Goal: Task Accomplishment & Management: Complete application form

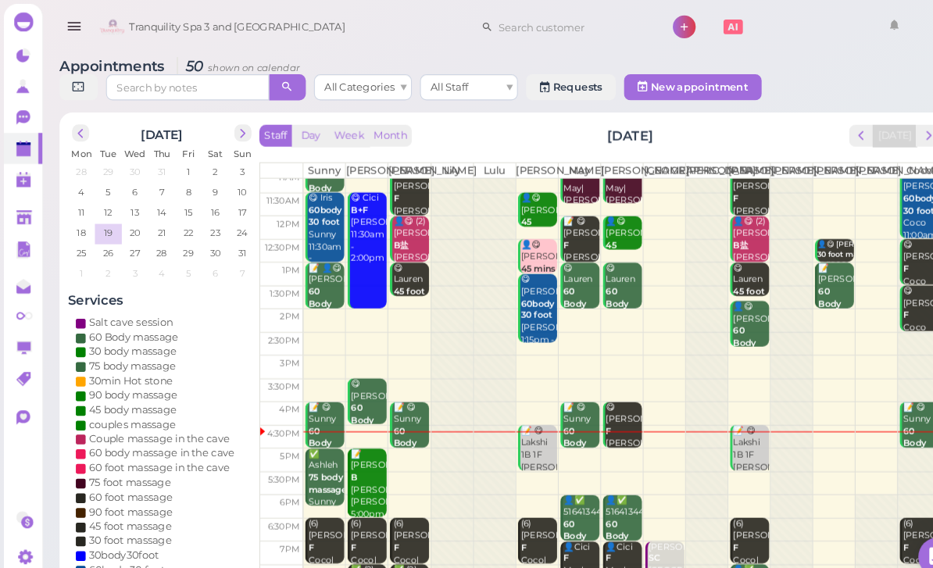
scroll to position [30, 0]
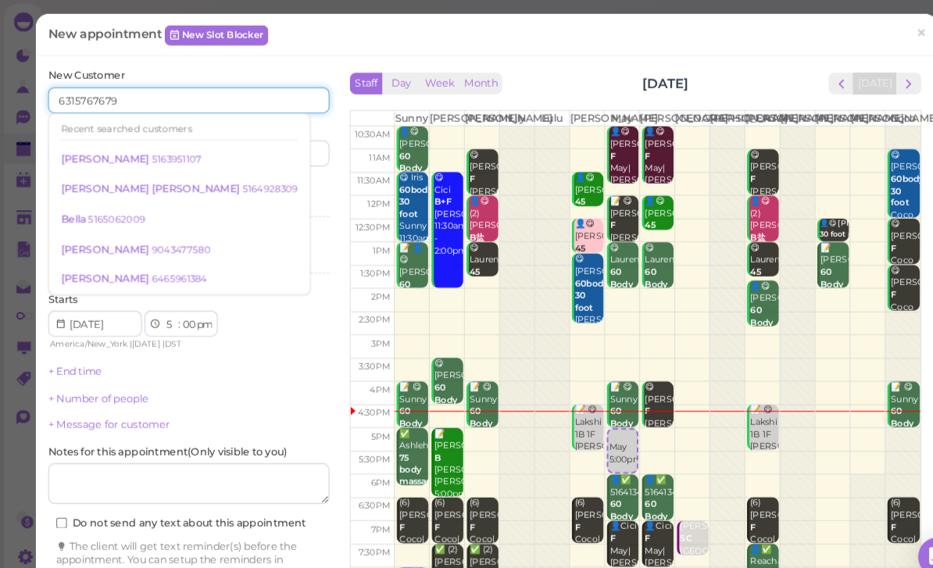
type input "6315767679"
click at [273, 152] on input at bounding box center [251, 146] width 130 height 25
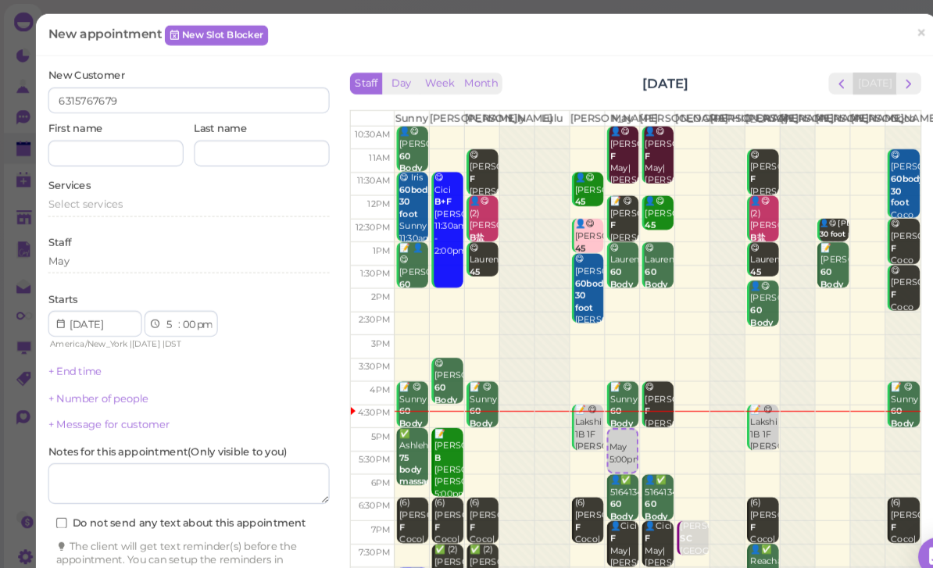
click at [117, 196] on span "Select services" at bounding box center [82, 196] width 72 height 12
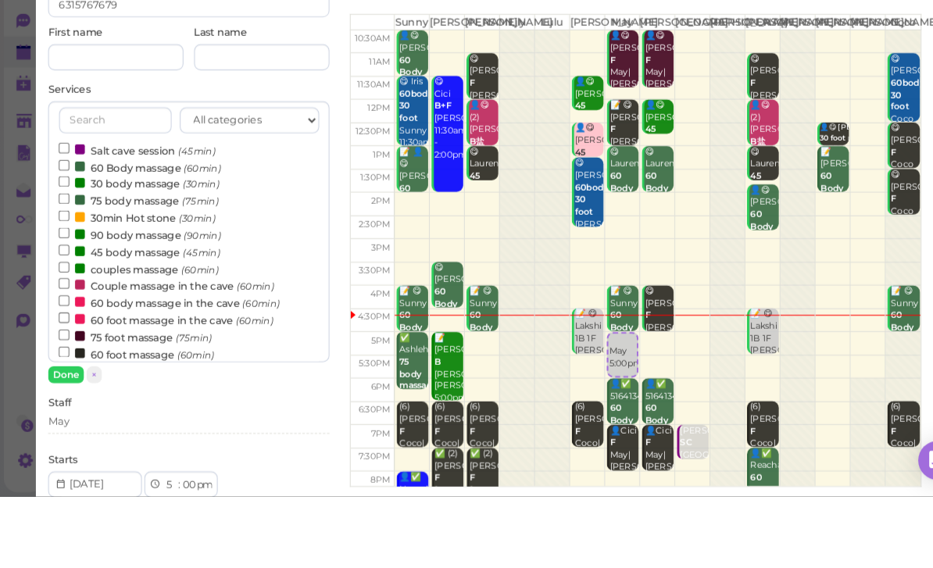
click at [131, 244] on label "60 Body massage (60min)" at bounding box center [134, 252] width 156 height 16
click at [66, 245] on input "60 Body massage (60min)" at bounding box center [61, 250] width 10 height 10
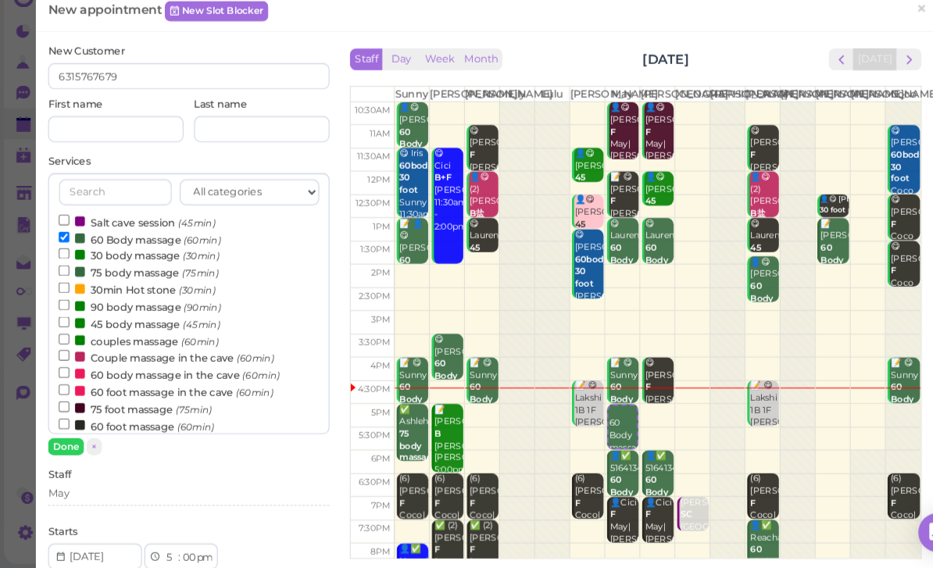
click at [66, 443] on button "Done" at bounding box center [63, 451] width 34 height 16
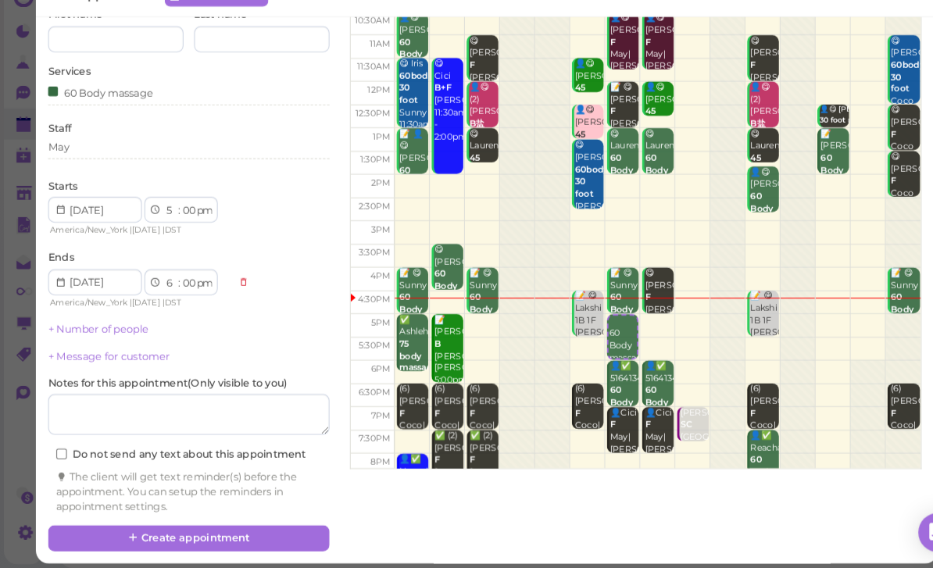
scroll to position [85, 0]
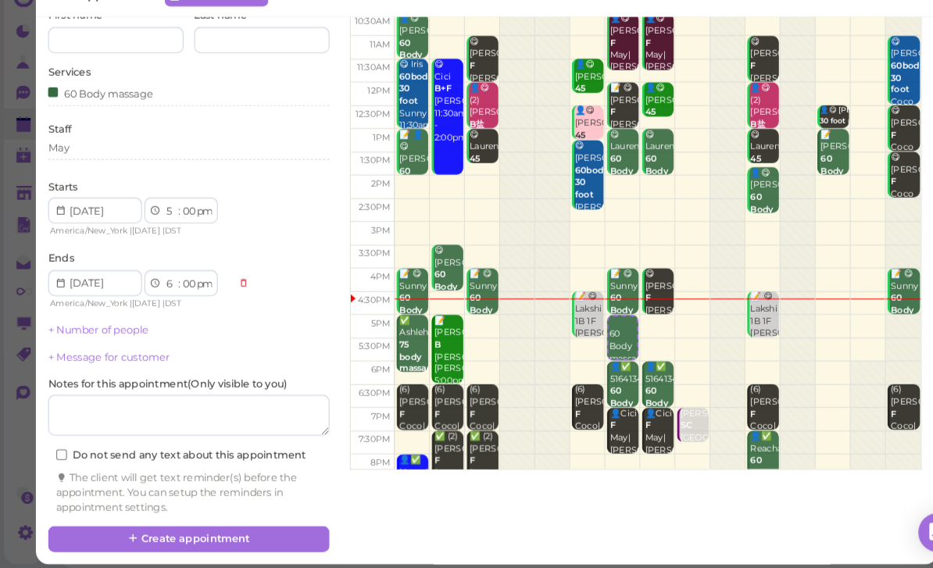
click at [239, 528] on button "Create appointment" at bounding box center [181, 540] width 270 height 25
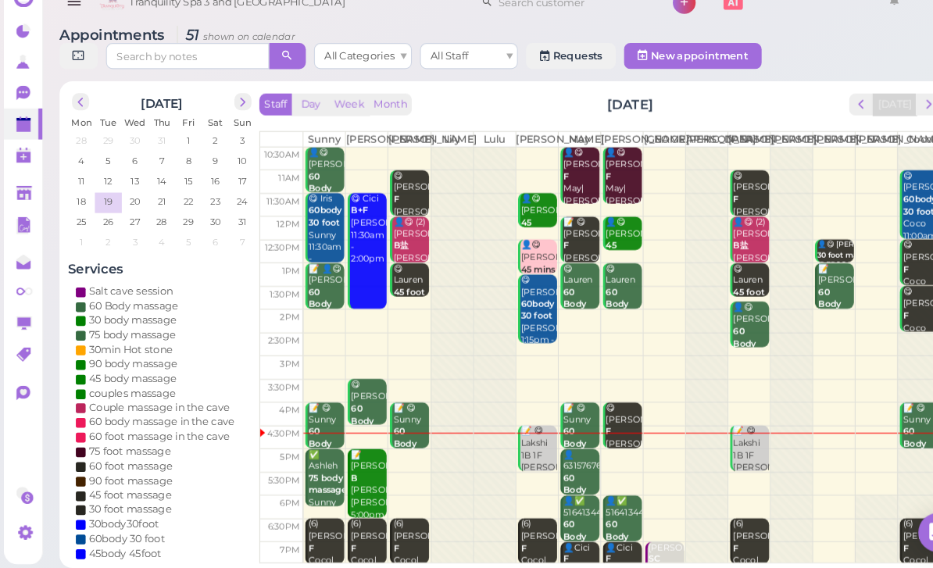
scroll to position [0, 0]
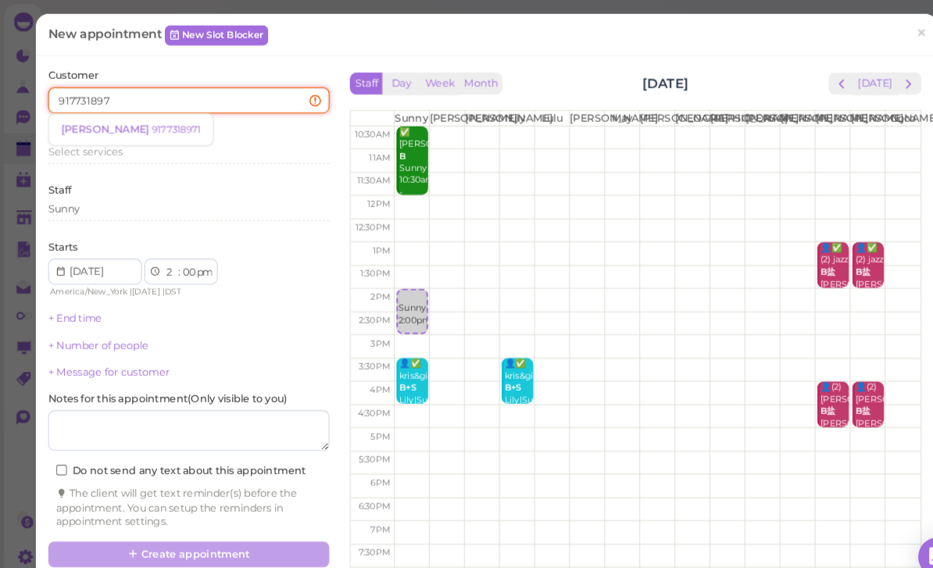
type input "9177318971"
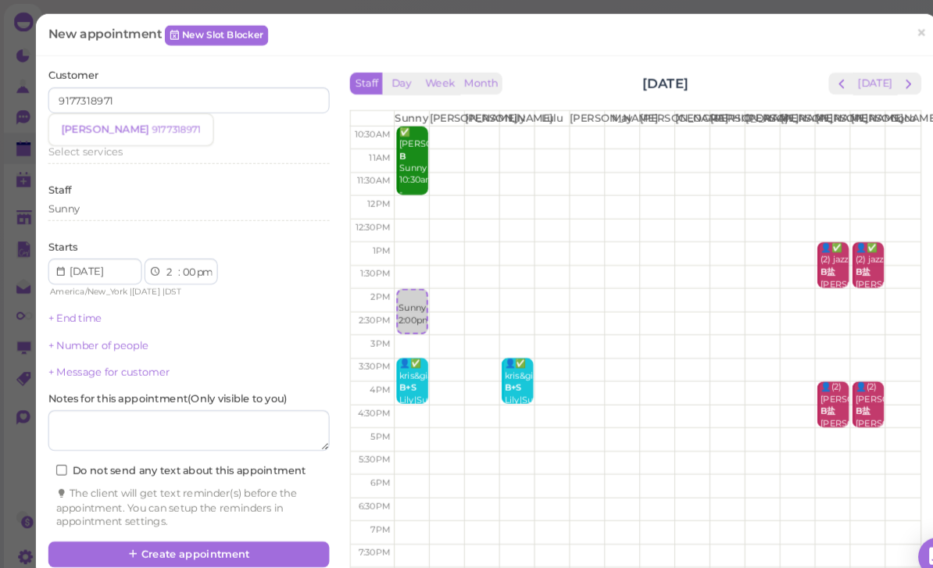
click at [145, 127] on small "9177318971" at bounding box center [168, 124] width 47 height 11
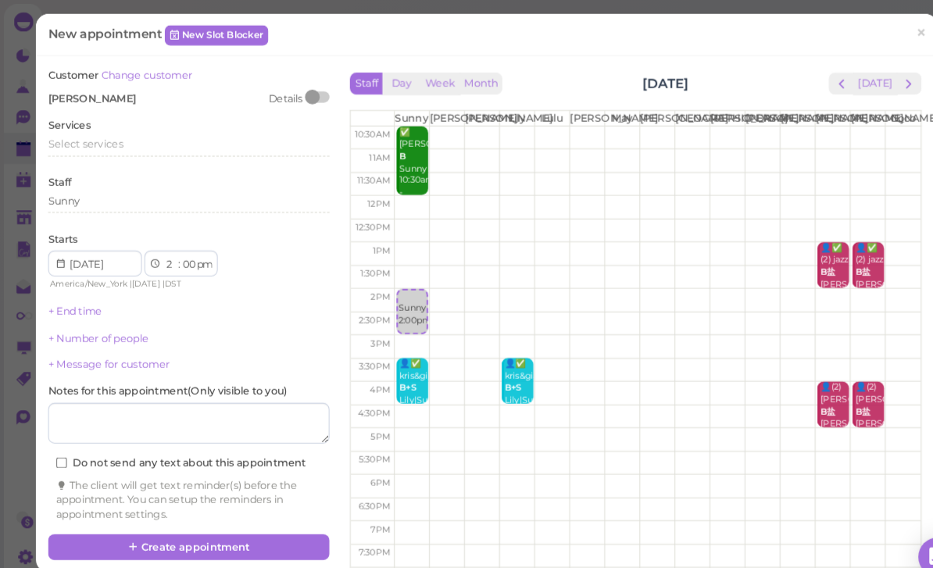
click at [116, 140] on span "Select services" at bounding box center [82, 138] width 72 height 12
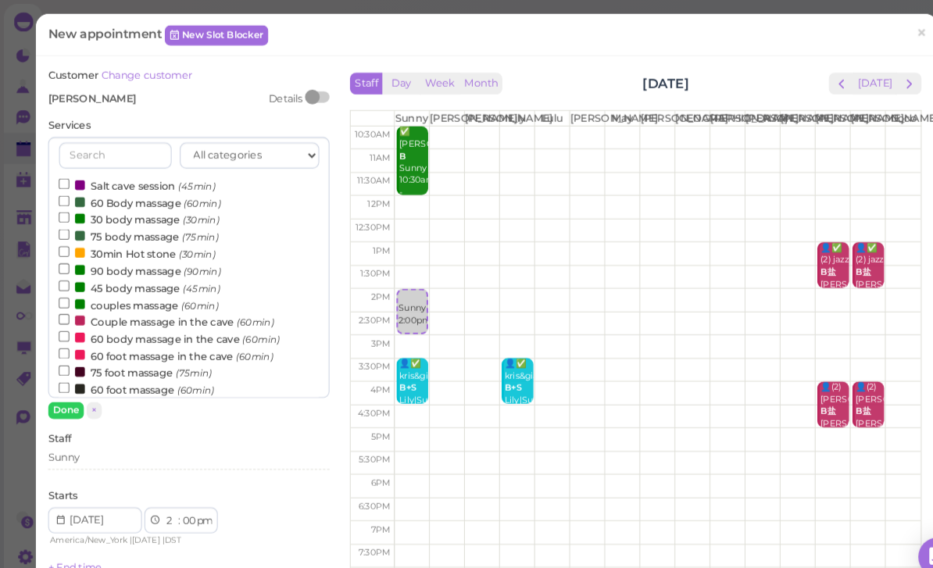
click at [150, 303] on label "Couple massage in the cave (60min)" at bounding box center [159, 307] width 206 height 16
click at [66, 303] on input "Couple massage in the cave (60min)" at bounding box center [61, 306] width 10 height 10
click at [63, 396] on button "Done" at bounding box center [63, 393] width 34 height 16
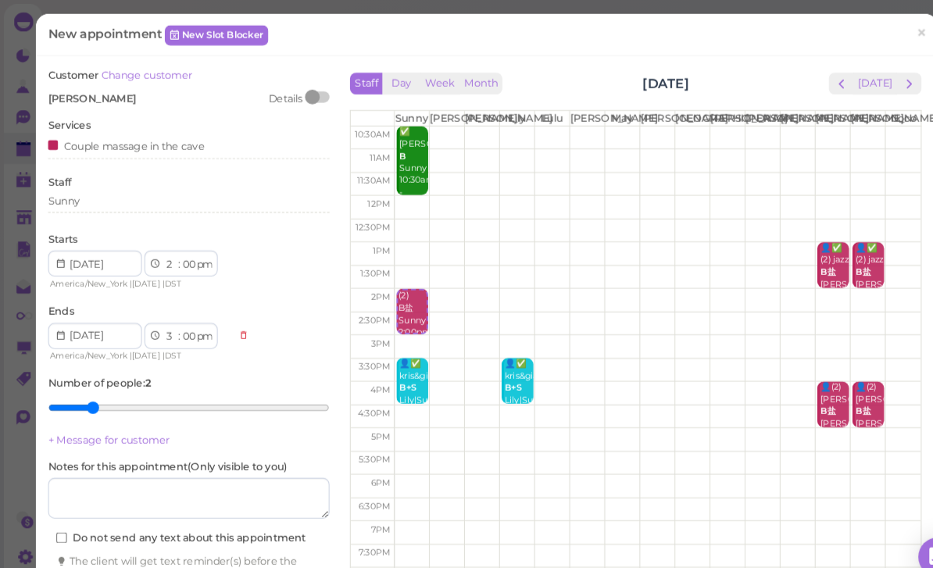
click at [101, 199] on div "Sunny" at bounding box center [181, 195] width 270 height 19
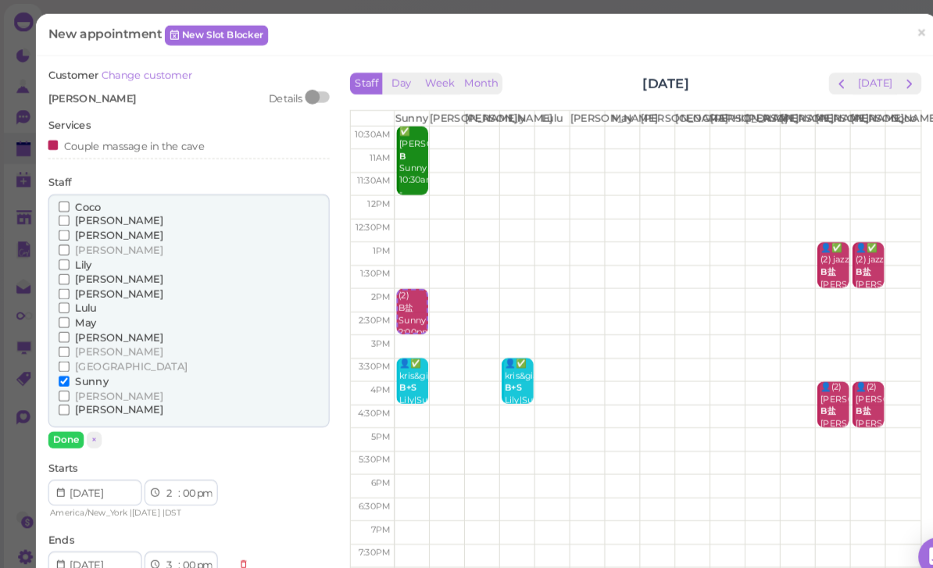
click at [78, 248] on span "Lily" at bounding box center [80, 254] width 16 height 12
click at [66, 249] on input "Lily" at bounding box center [61, 254] width 10 height 10
click at [81, 234] on span "[PERSON_NAME]" at bounding box center [114, 240] width 84 height 12
click at [66, 234] on input "[PERSON_NAME]" at bounding box center [61, 239] width 10 height 10
click at [79, 248] on span "Lily" at bounding box center [80, 254] width 16 height 12
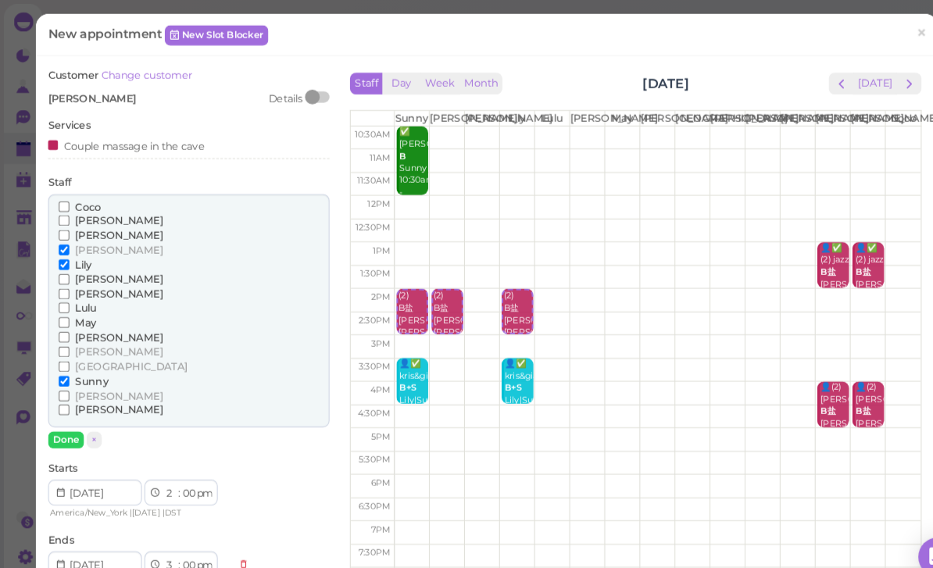
click at [66, 249] on input "Lily" at bounding box center [61, 254] width 10 height 10
click at [61, 413] on button "Done" at bounding box center [63, 421] width 34 height 16
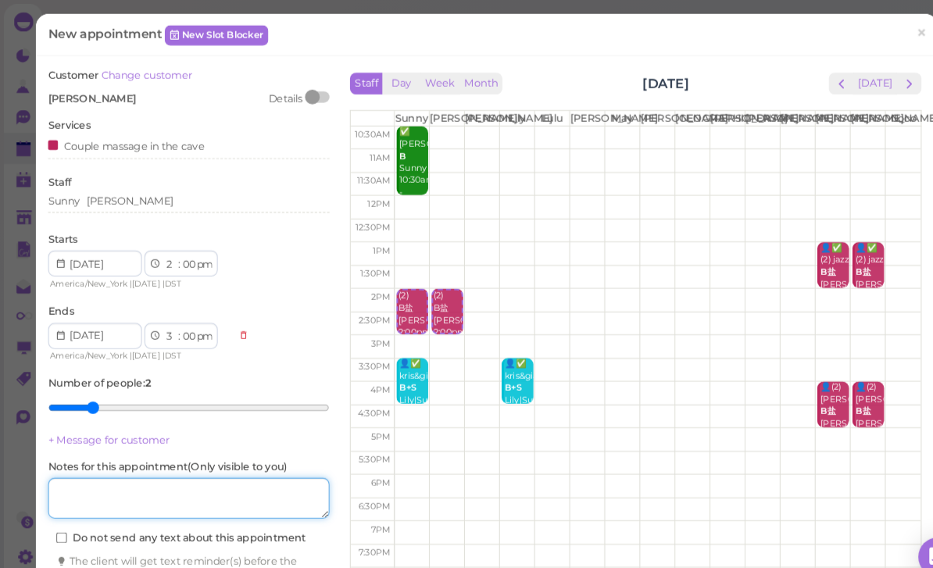
click at [219, 476] on textarea at bounding box center [181, 477] width 270 height 39
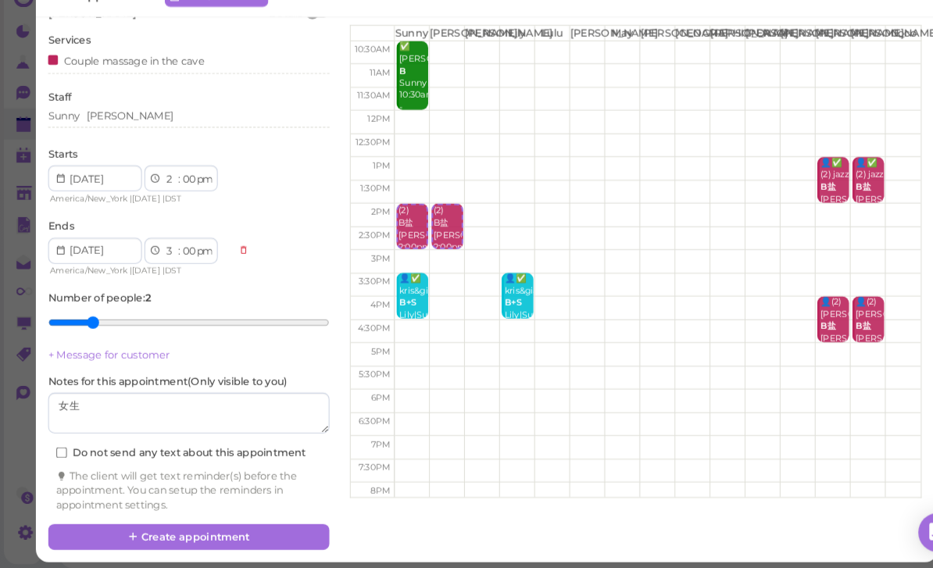
scroll to position [56, 0]
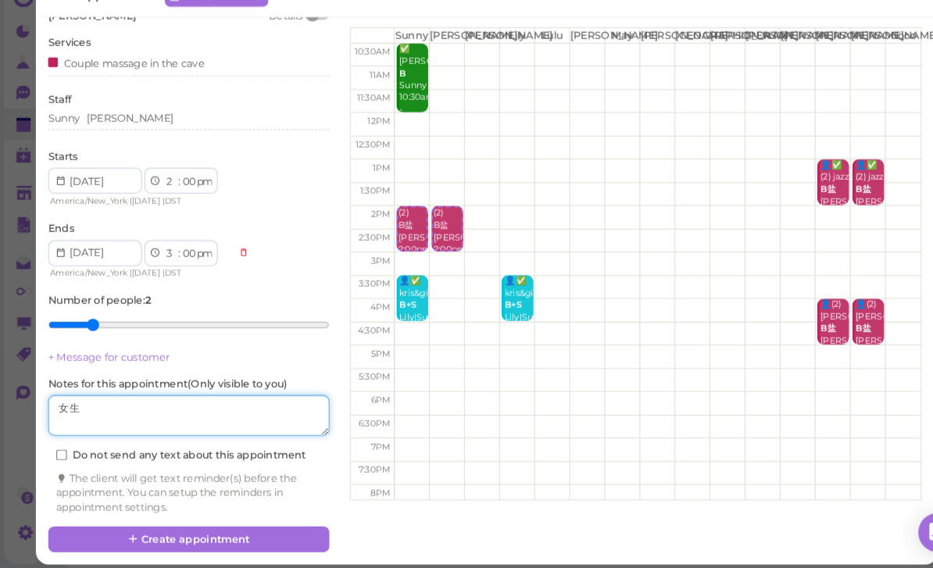
type textarea "女生"
click at [219, 528] on button "Create appointment" at bounding box center [181, 540] width 270 height 25
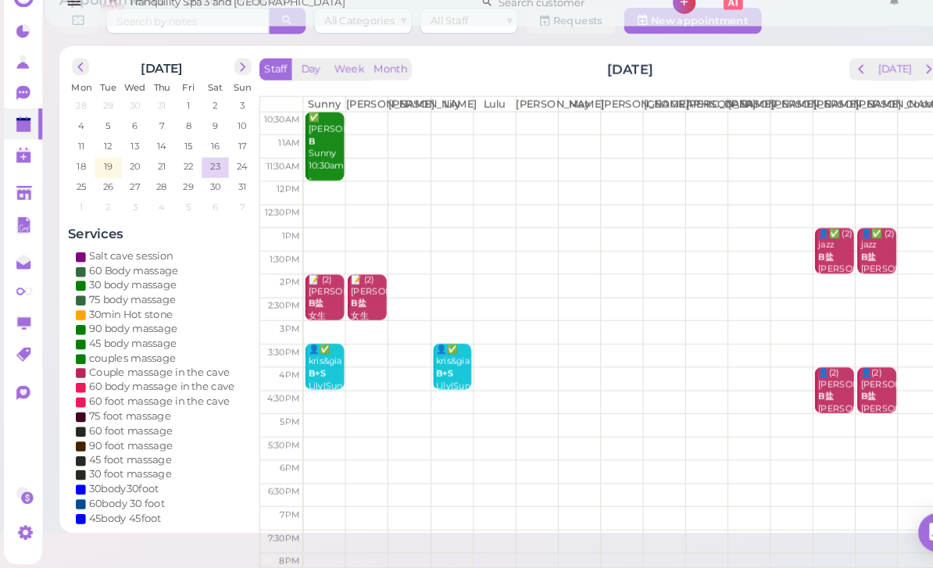
click at [890, 116] on th "Coco" at bounding box center [881, 123] width 41 height 14
click at [892, 116] on table "[PERSON_NAME] Lily Lulu [PERSON_NAME] [PERSON_NAME] [PERSON_NAME] [PERSON_NAME]…" at bounding box center [575, 342] width 653 height 453
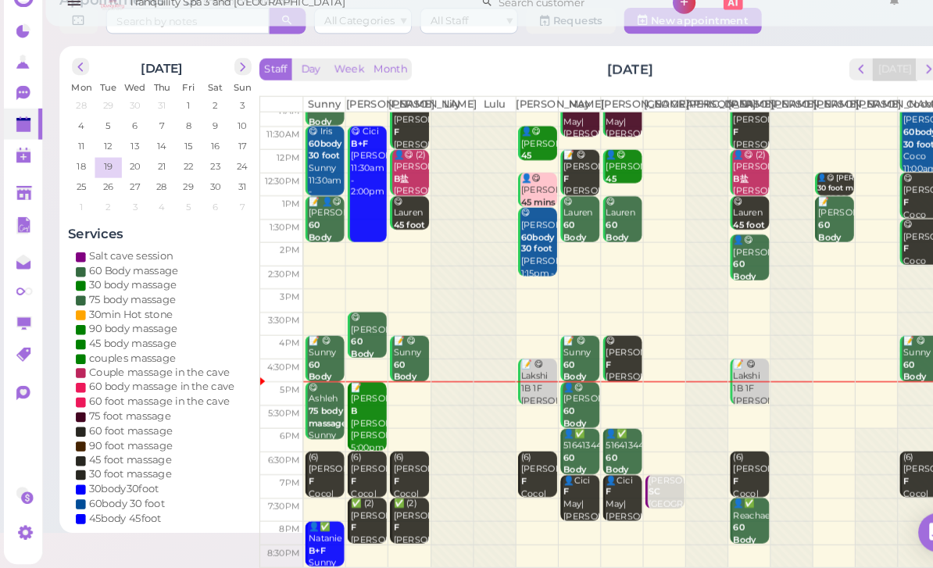
scroll to position [55, 0]
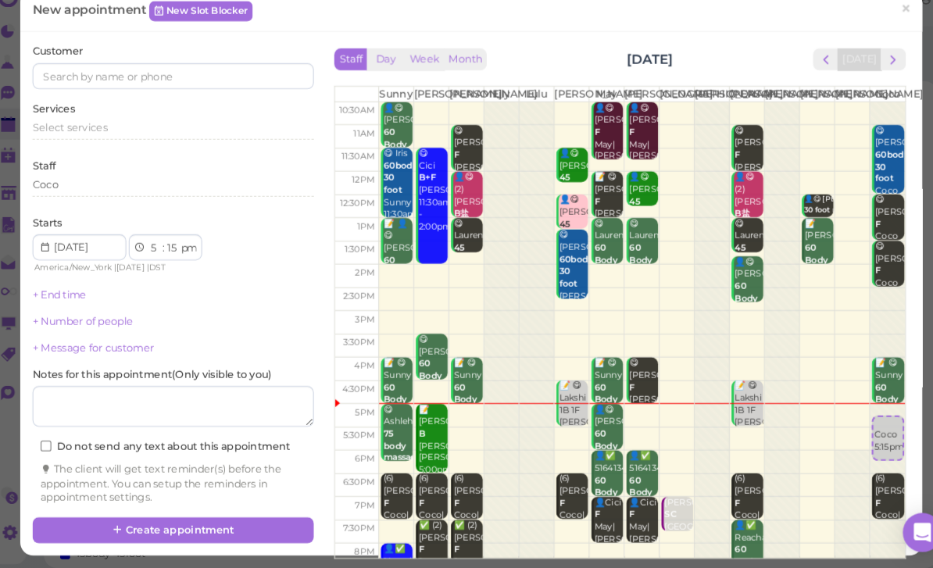
select select "00"
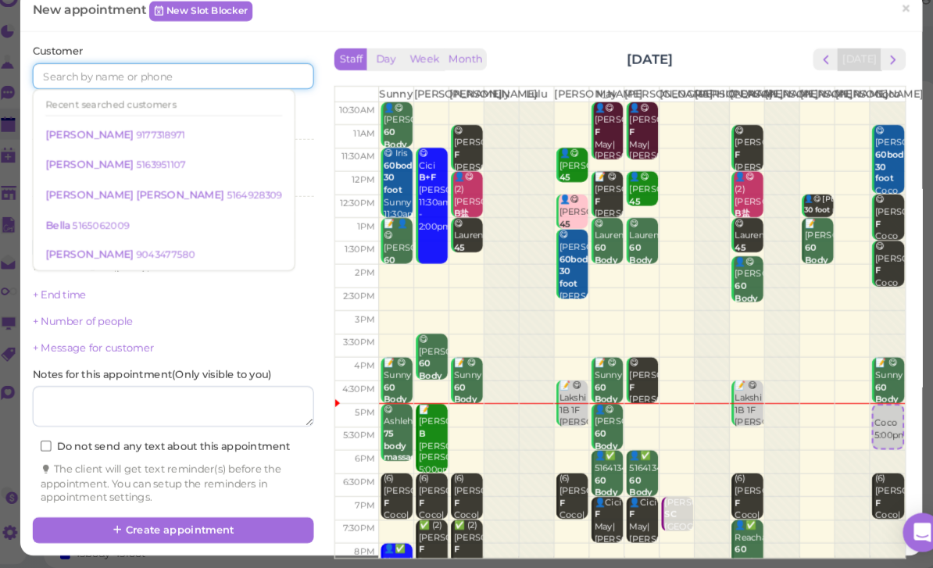
scroll to position [55, 0]
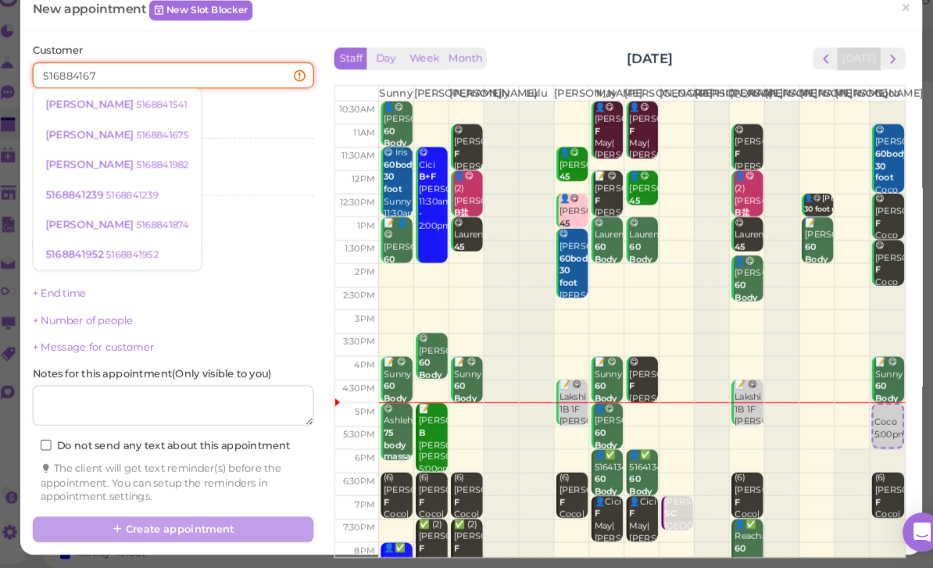
type input "5168841675"
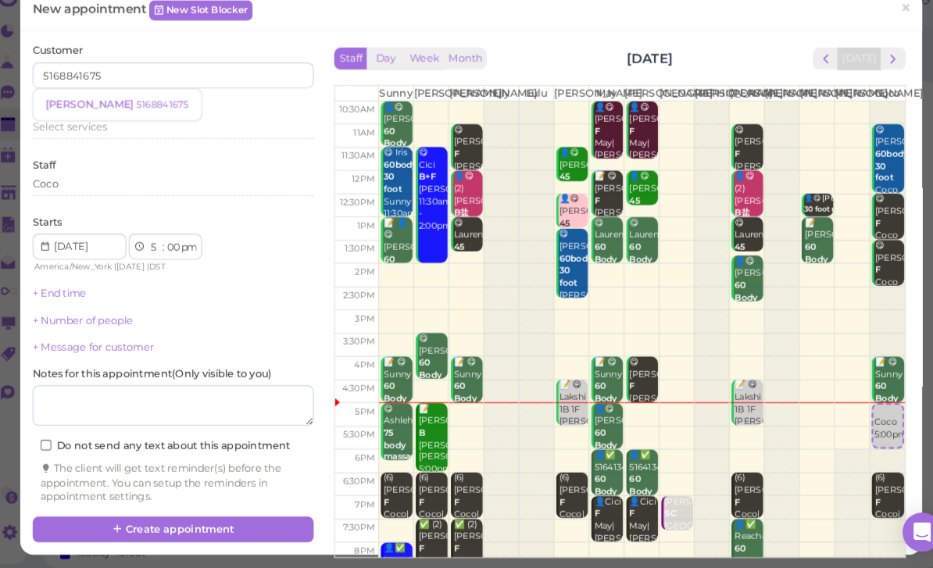
click at [145, 119] on small "5168841675" at bounding box center [170, 124] width 51 height 11
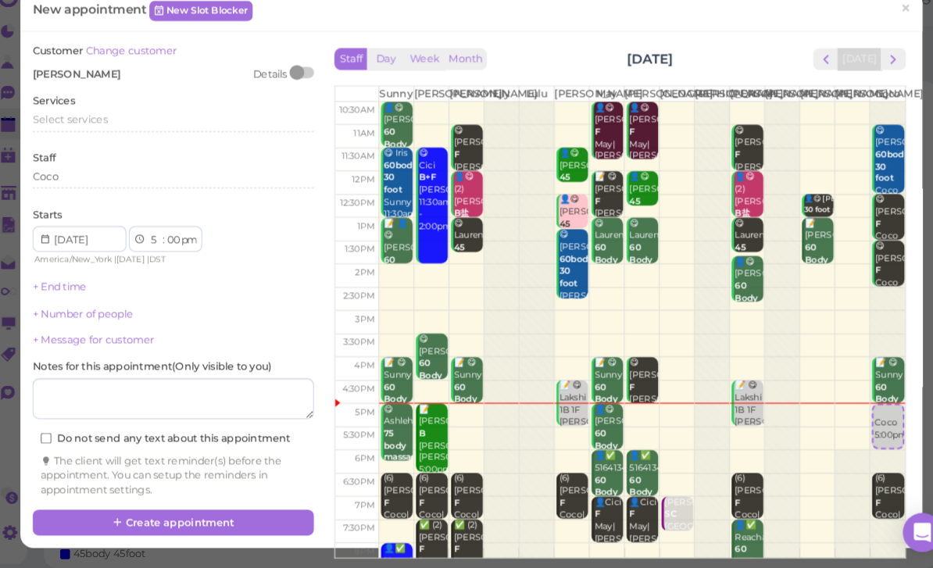
click at [95, 131] on div "Select services" at bounding box center [181, 140] width 270 height 19
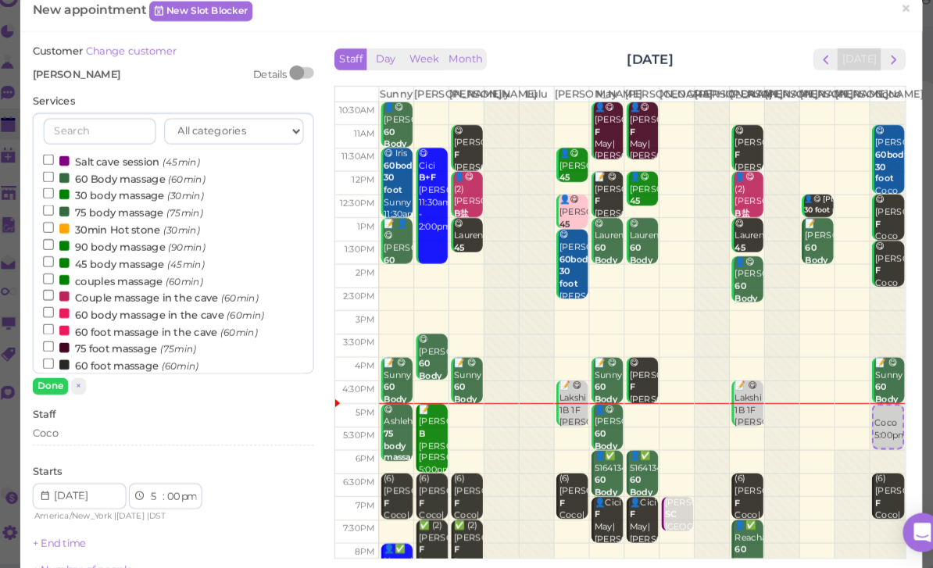
click at [121, 186] on label "60 Body massage (60min)" at bounding box center [134, 194] width 156 height 16
click at [66, 188] on input "60 Body massage (60min)" at bounding box center [61, 193] width 10 height 10
click at [55, 385] on button "Done" at bounding box center [63, 393] width 34 height 16
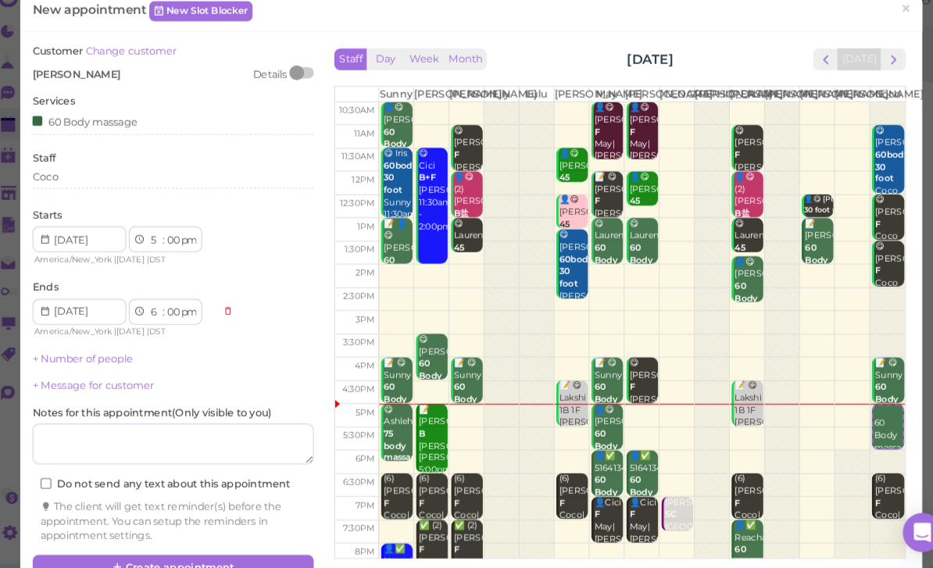
scroll to position [20, 0]
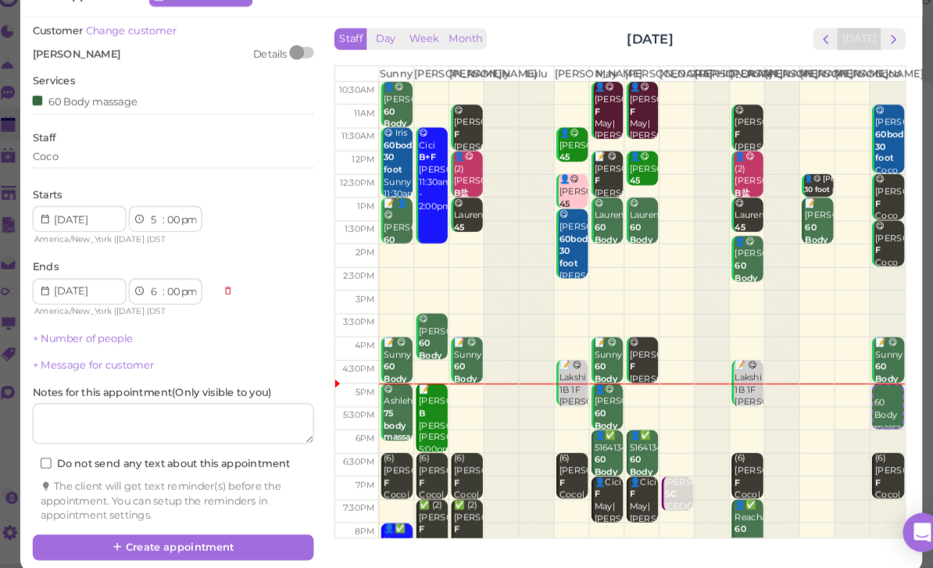
click at [192, 535] on button "Create appointment" at bounding box center [181, 547] width 270 height 25
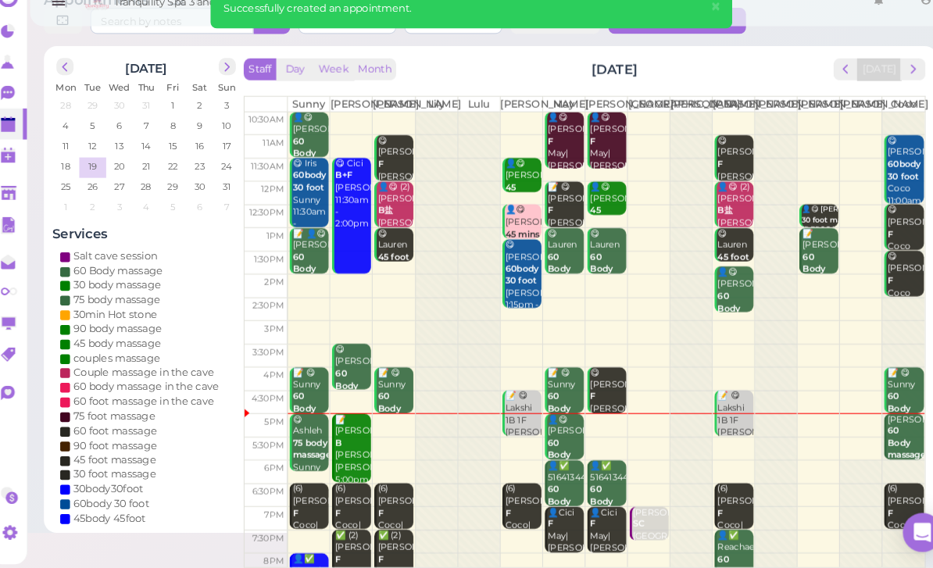
click at [375, 421] on td at bounding box center [596, 432] width 610 height 23
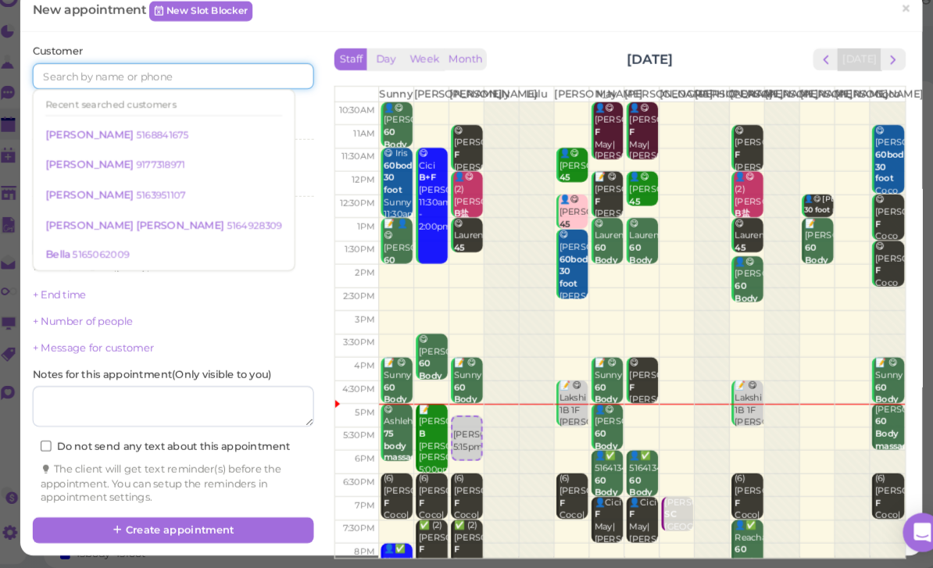
scroll to position [55, 0]
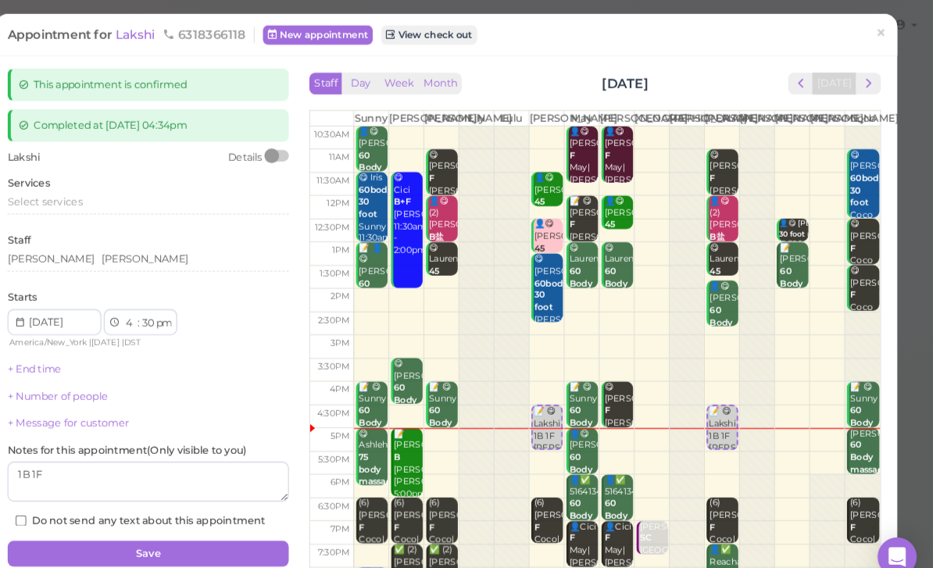
click at [878, 36] on span "×" at bounding box center [883, 32] width 10 height 22
